Goal: Transaction & Acquisition: Subscribe to service/newsletter

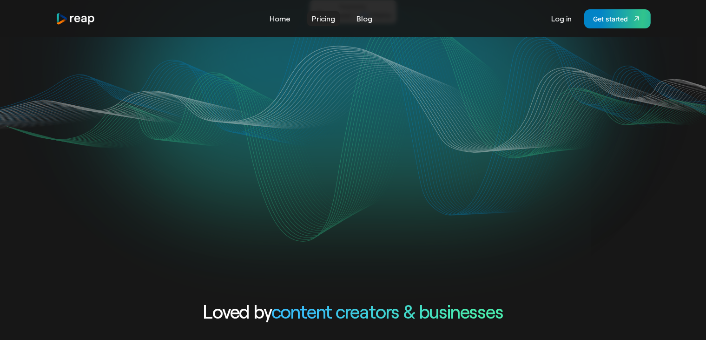
scroll to position [93, 0]
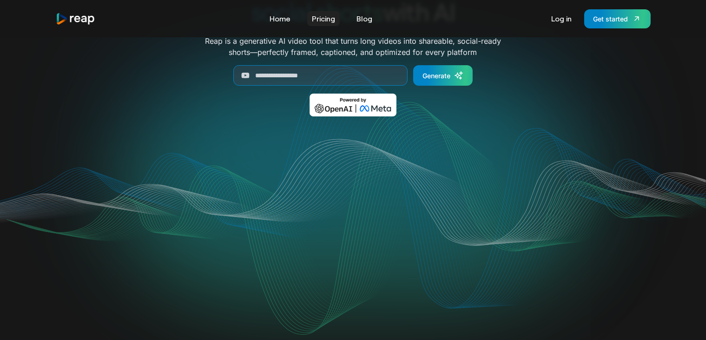
click at [316, 19] on link "Pricing" at bounding box center [323, 18] width 33 height 15
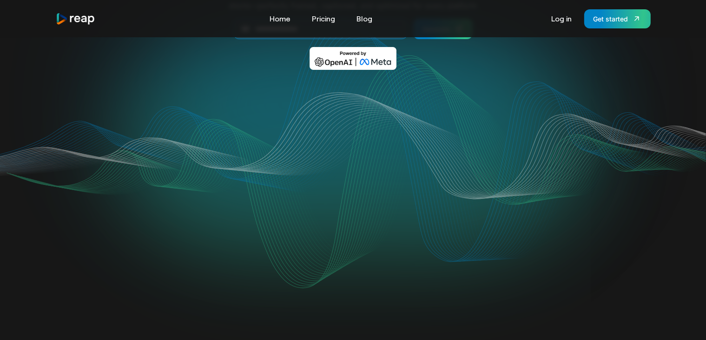
scroll to position [233, 0]
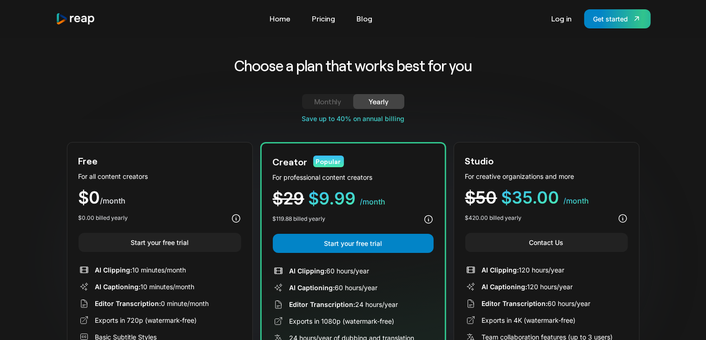
click at [340, 102] on div "Monthly" at bounding box center [327, 101] width 29 height 11
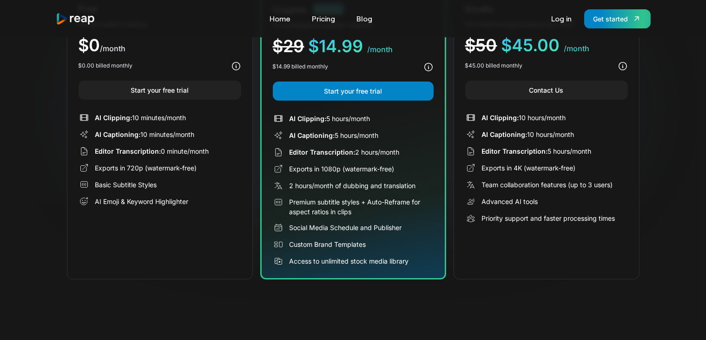
scroll to position [147, 0]
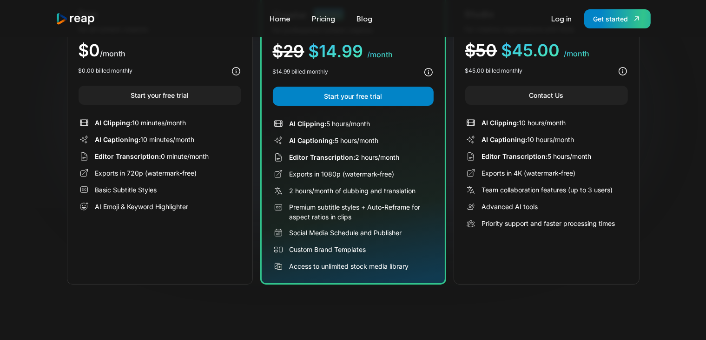
drag, startPoint x: 420, startPoint y: 267, endPoint x: 311, endPoint y: 132, distance: 173.3
click at [311, 132] on div "AI Clipping: 5 hours/month AI Captioning: 5 hours/month Editor Transcription: 2…" at bounding box center [353, 194] width 161 height 153
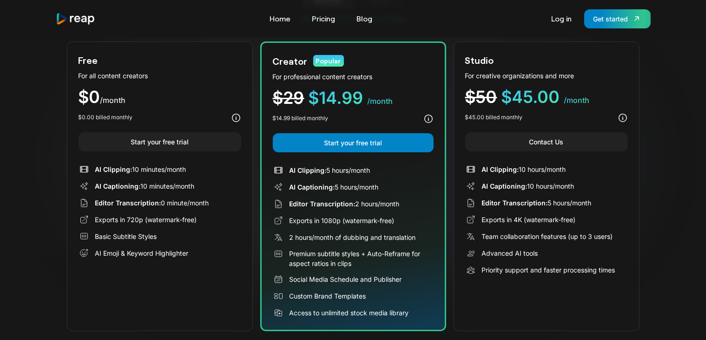
click at [397, 175] on div "AI Clipping: 5 hours/month AI Captioning: 5 hours/month Editor Transcription: 2…" at bounding box center [353, 241] width 161 height 153
drag, startPoint x: 420, startPoint y: 309, endPoint x: 293, endPoint y: 157, distance: 198.1
click at [293, 157] on div "Creator Popular For professional content creators $29 $14.99 /month $14.99 bill…" at bounding box center [353, 185] width 186 height 289
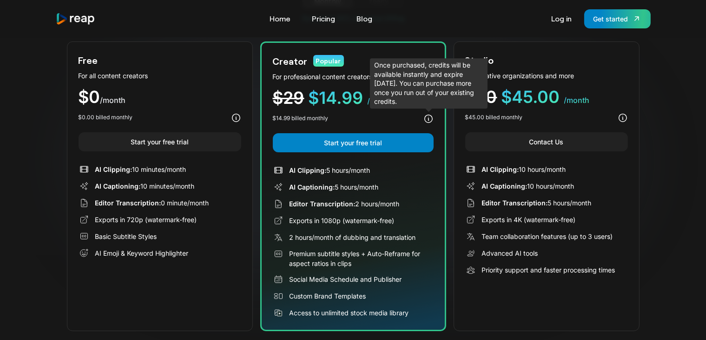
click at [429, 113] on icon at bounding box center [429, 118] width 10 height 10
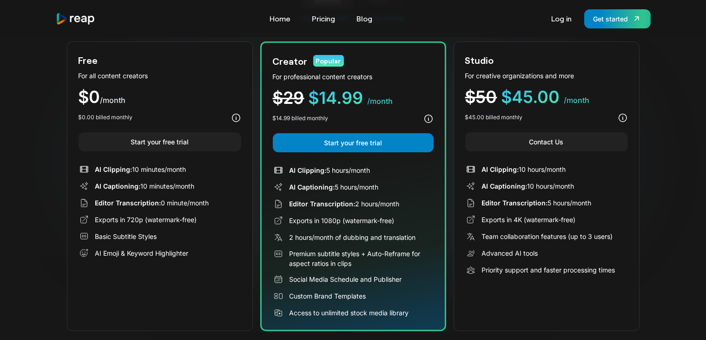
click at [429, 115] on icon at bounding box center [429, 118] width 10 height 10
click at [436, 187] on div "Creator Popular For professional content creators $29 $14.99 /month $14.99 bill…" at bounding box center [353, 185] width 186 height 289
drag, startPoint x: 289, startPoint y: 170, endPoint x: 415, endPoint y: 313, distance: 190.8
click at [415, 313] on div "AI Clipping: 5 hours/month AI Captioning: 5 hours/month Editor Transcription: 2…" at bounding box center [353, 241] width 161 height 153
click at [413, 312] on div "Access to unlimited stock media library" at bounding box center [353, 312] width 161 height 11
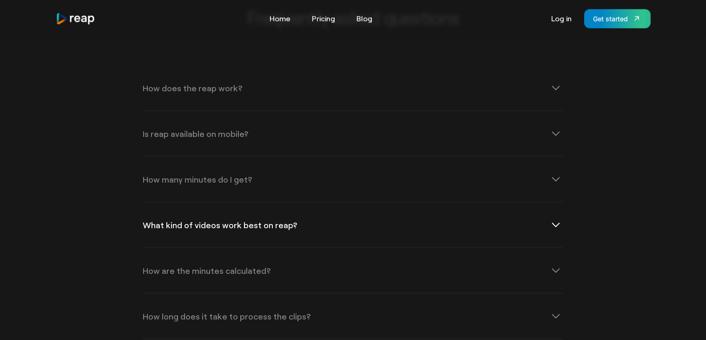
scroll to position [1263, 0]
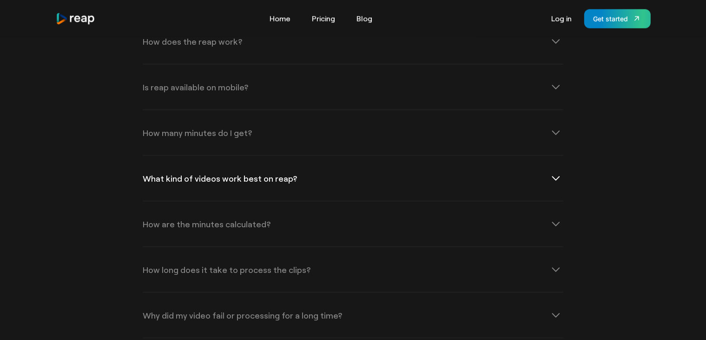
click at [432, 181] on div "What kind of videos work best on reap?" at bounding box center [353, 178] width 421 height 45
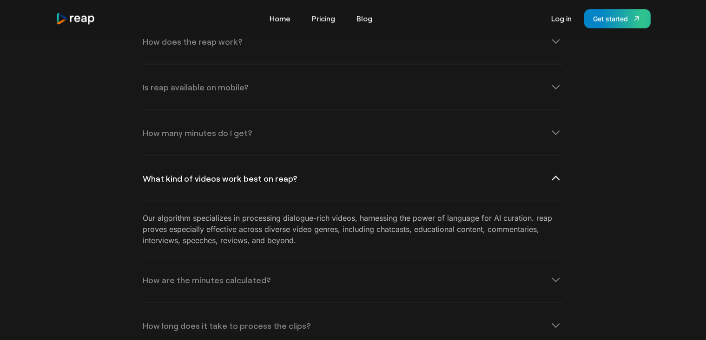
click at [432, 181] on div "What kind of videos work best on reap?" at bounding box center [353, 178] width 421 height 45
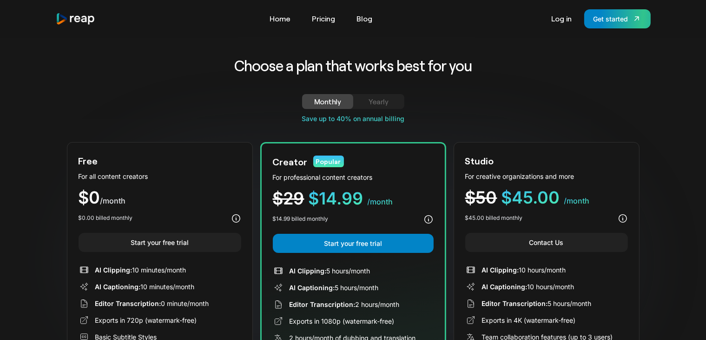
scroll to position [47, 0]
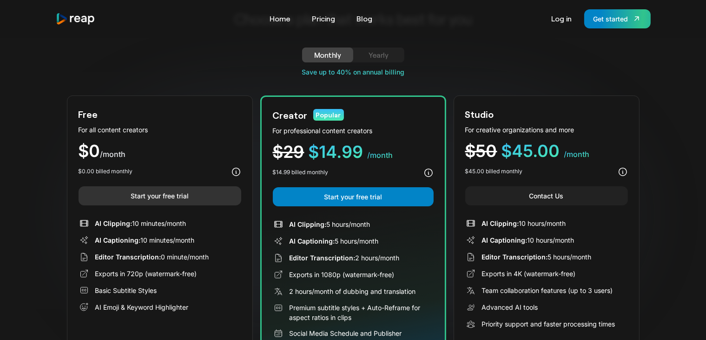
click at [196, 193] on link "Start your free trial" at bounding box center [160, 195] width 163 height 19
